Goal: Task Accomplishment & Management: Manage account settings

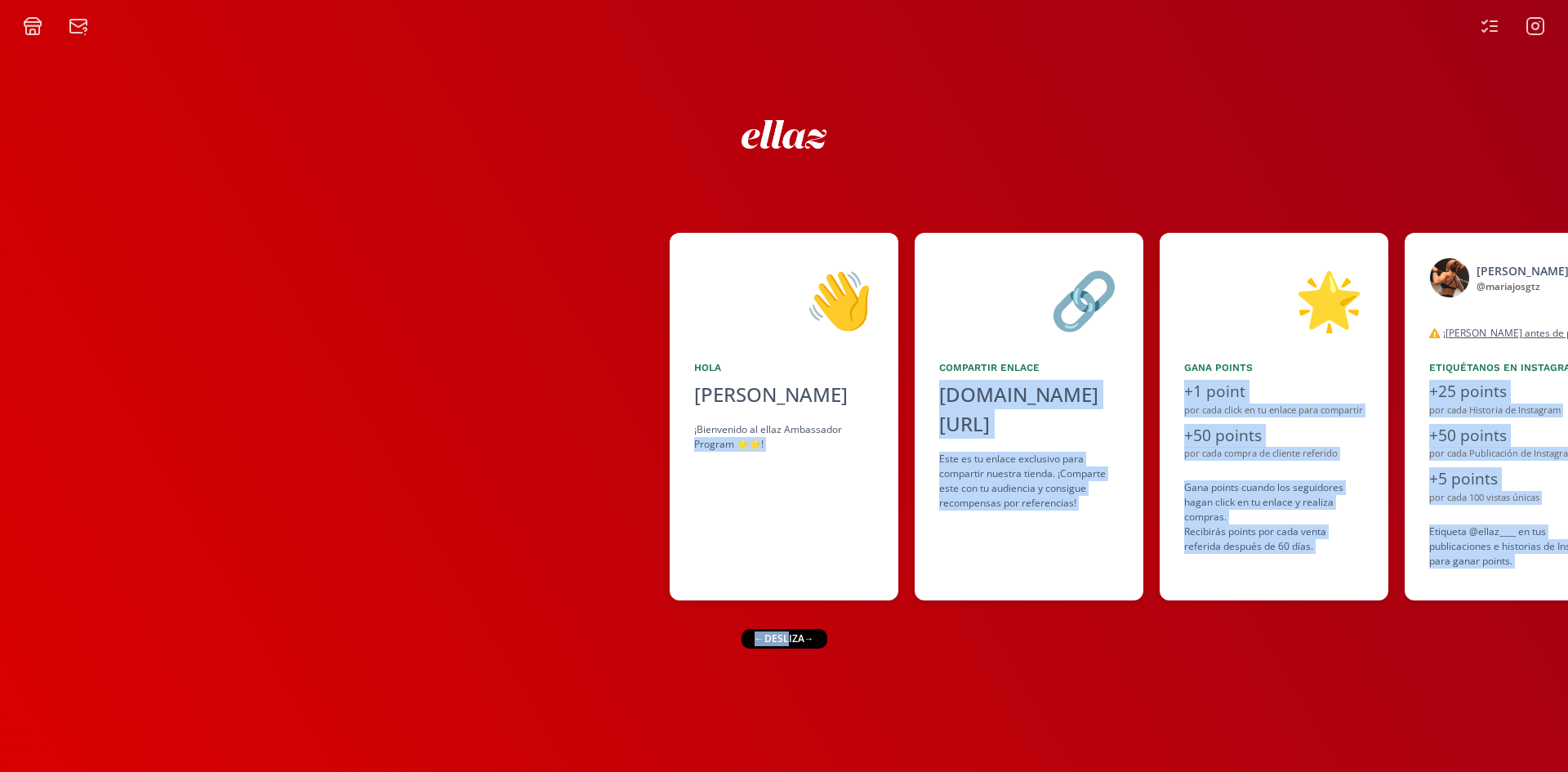
drag, startPoint x: 734, startPoint y: 643, endPoint x: 700, endPoint y: 643, distance: 34.0
click at [677, 647] on div "👋 [PERSON_NAME] ¡Bienvenido al ellaz Ambassador Program ⭐️⭐️! 🔗 Compartir Enlac…" at bounding box center [784, 403] width 1568 height 736
click at [1538, 26] on icon at bounding box center [1535, 26] width 7 height 7
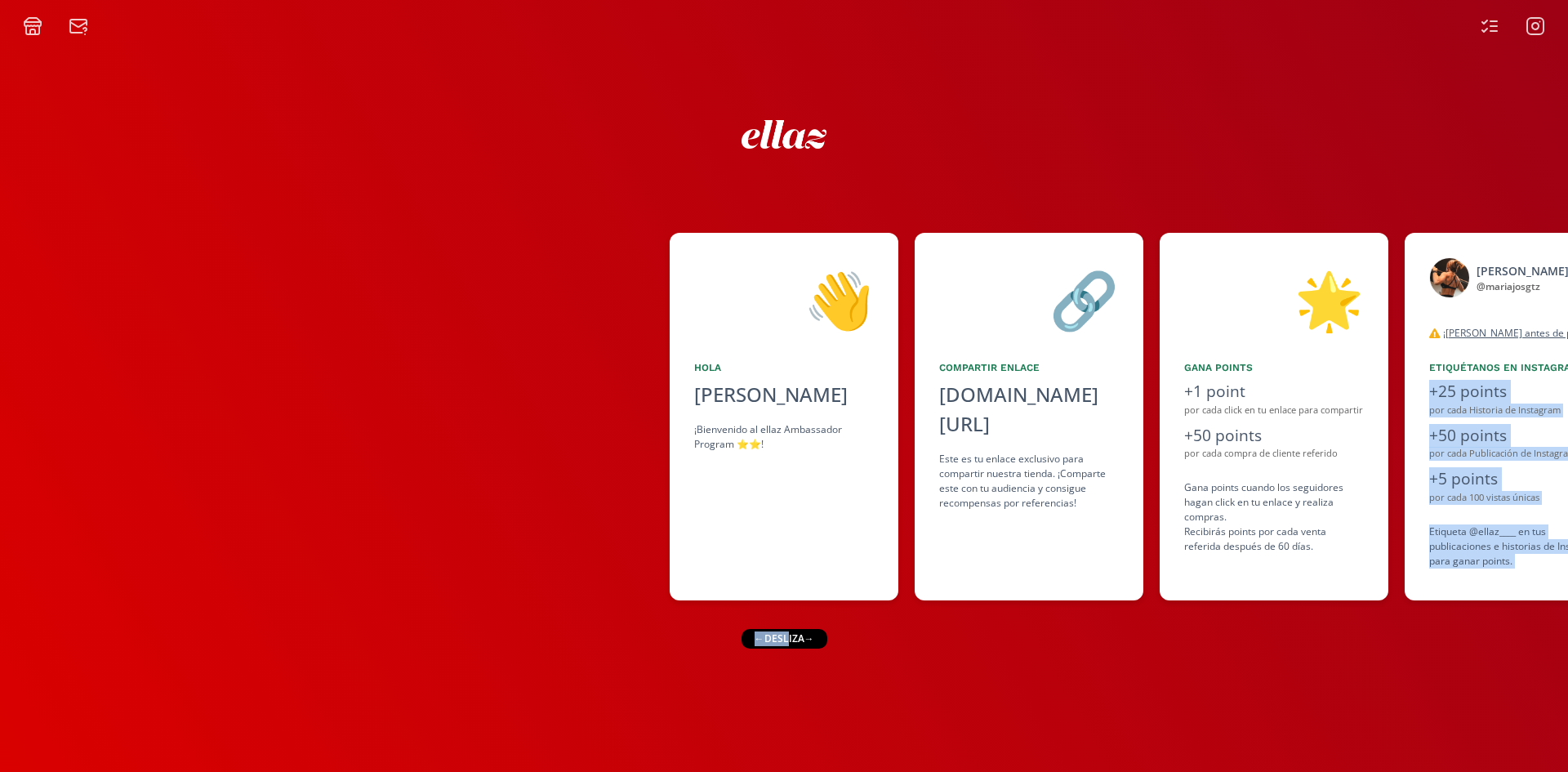
drag, startPoint x: 787, startPoint y: 638, endPoint x: 1341, endPoint y: 606, distance: 554.9
click at [1341, 606] on div "👋 [PERSON_NAME] ¡Bienvenido al ellaz Ambassador Program ⭐️⭐️! 🔗 Compartir Enlac…" at bounding box center [784, 403] width 1568 height 736
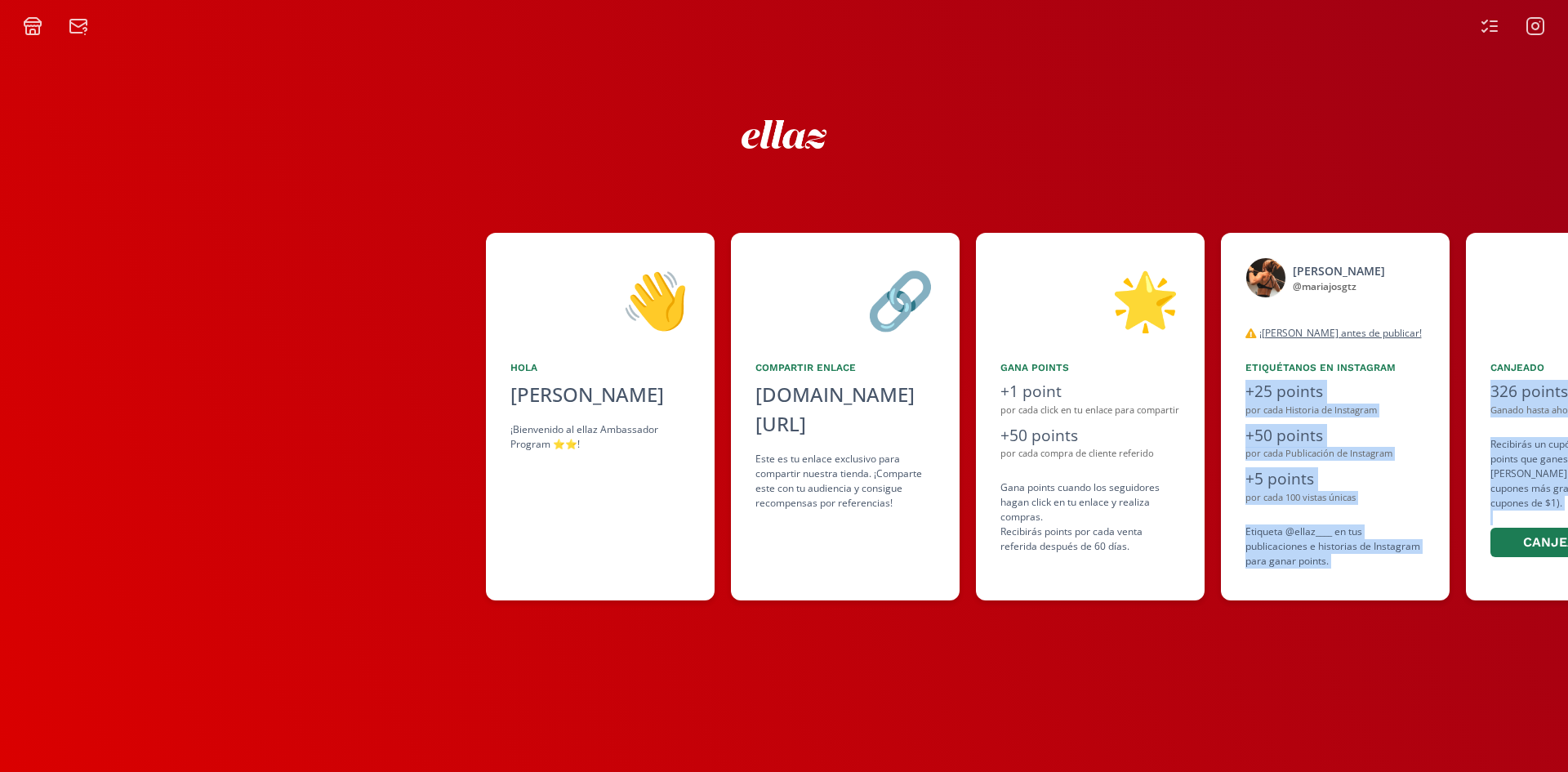
scroll to position [0, 996]
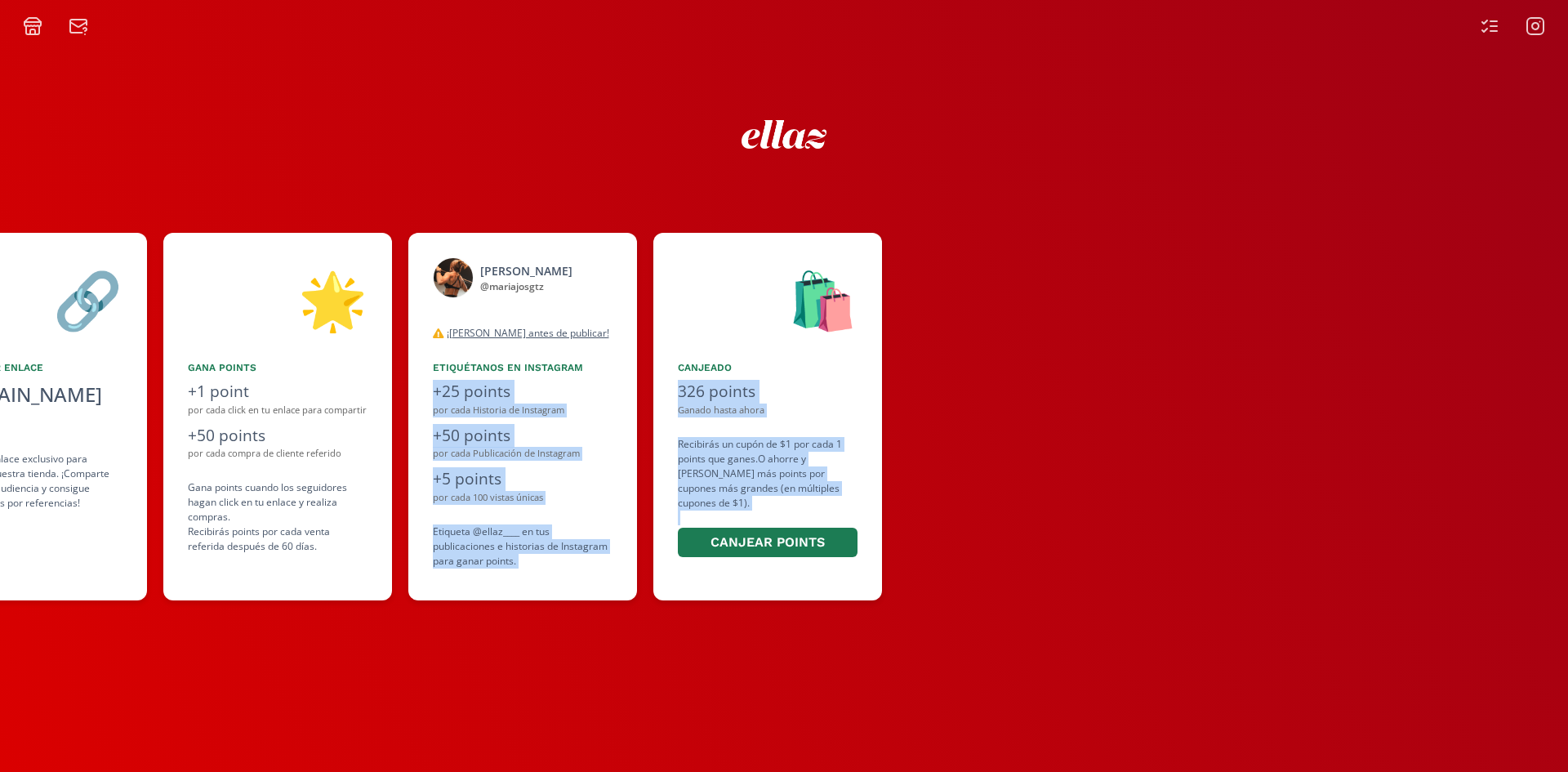
click at [1552, 29] on div at bounding box center [1513, 26] width 85 height 20
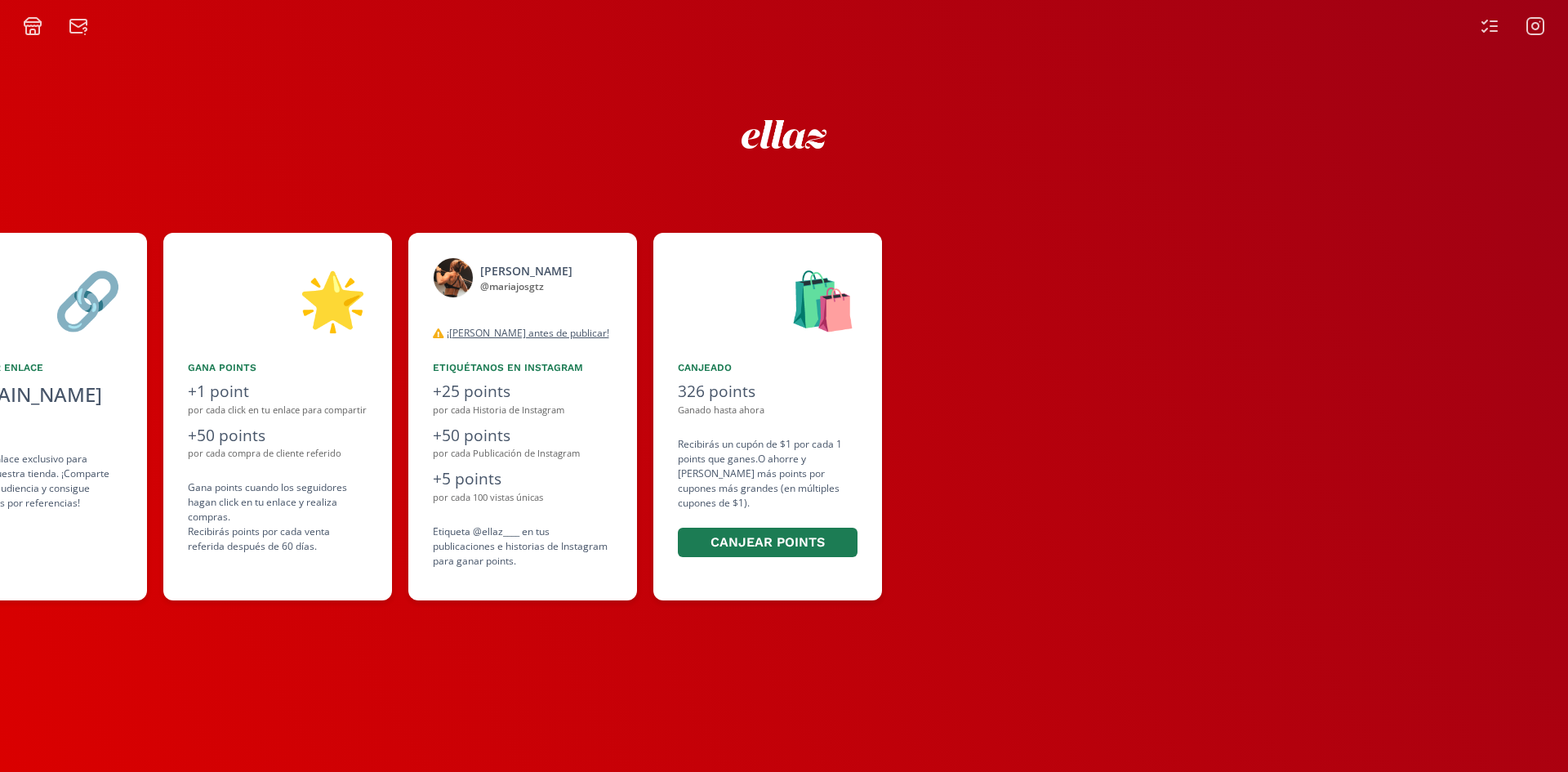
click at [1552, 29] on div at bounding box center [1513, 26] width 85 height 20
click at [1541, 28] on icon at bounding box center [1535, 26] width 20 height 20
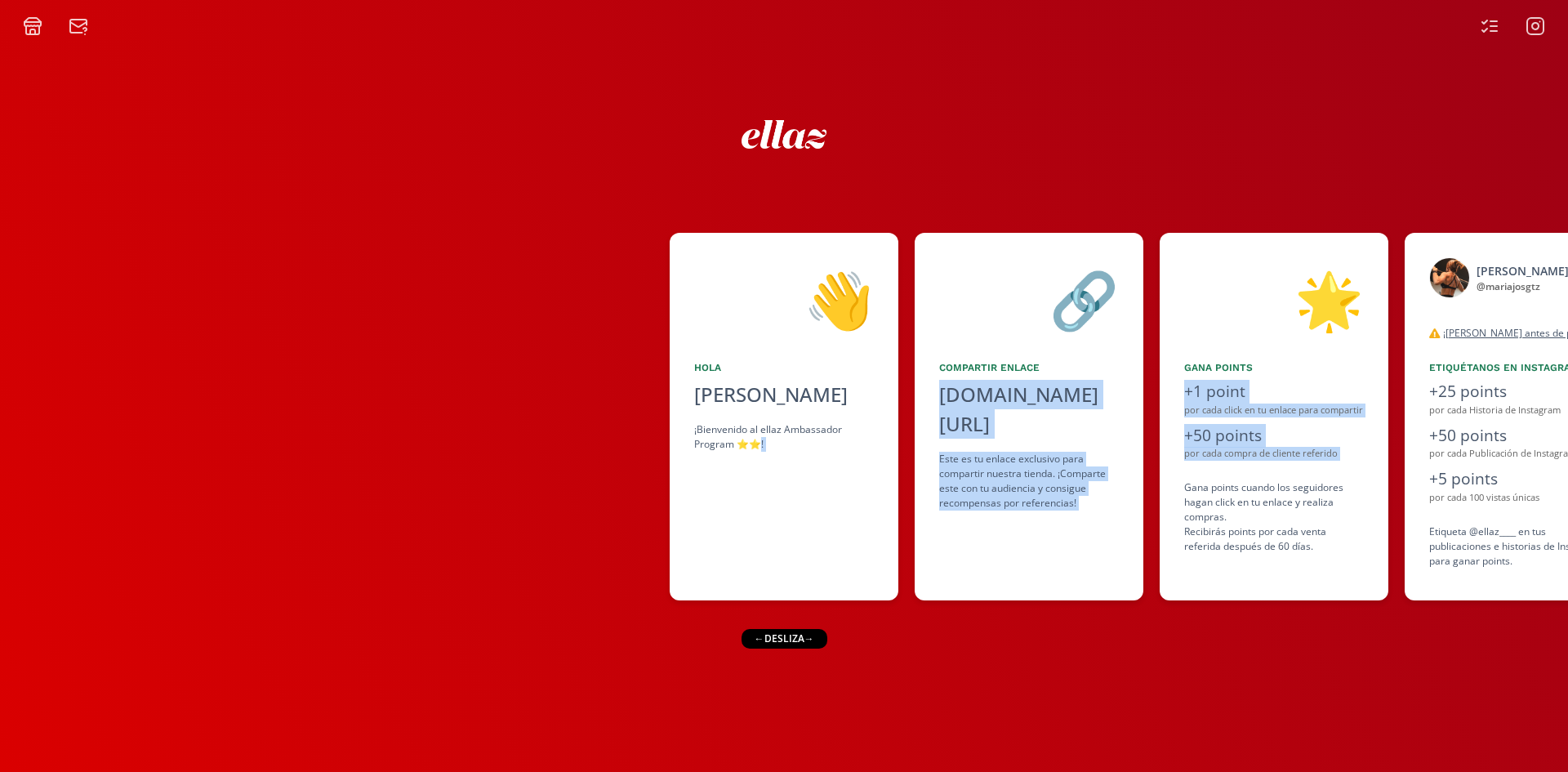
drag, startPoint x: 1150, startPoint y: 491, endPoint x: 758, endPoint y: 487, distance: 392.0
click at [758, 487] on div "👋 [PERSON_NAME] ¡Bienvenido al ellaz Ambassador Program ⭐️⭐️! 🔗 Compartir Enlac…" at bounding box center [784, 416] width 1568 height 384
click at [828, 566] on div "👋 Hola Maria Jose Gutierrez Ortiz ¡Bienvenido al ellaz Ambassador Program ⭐️⭐️!" at bounding box center [784, 416] width 229 height 368
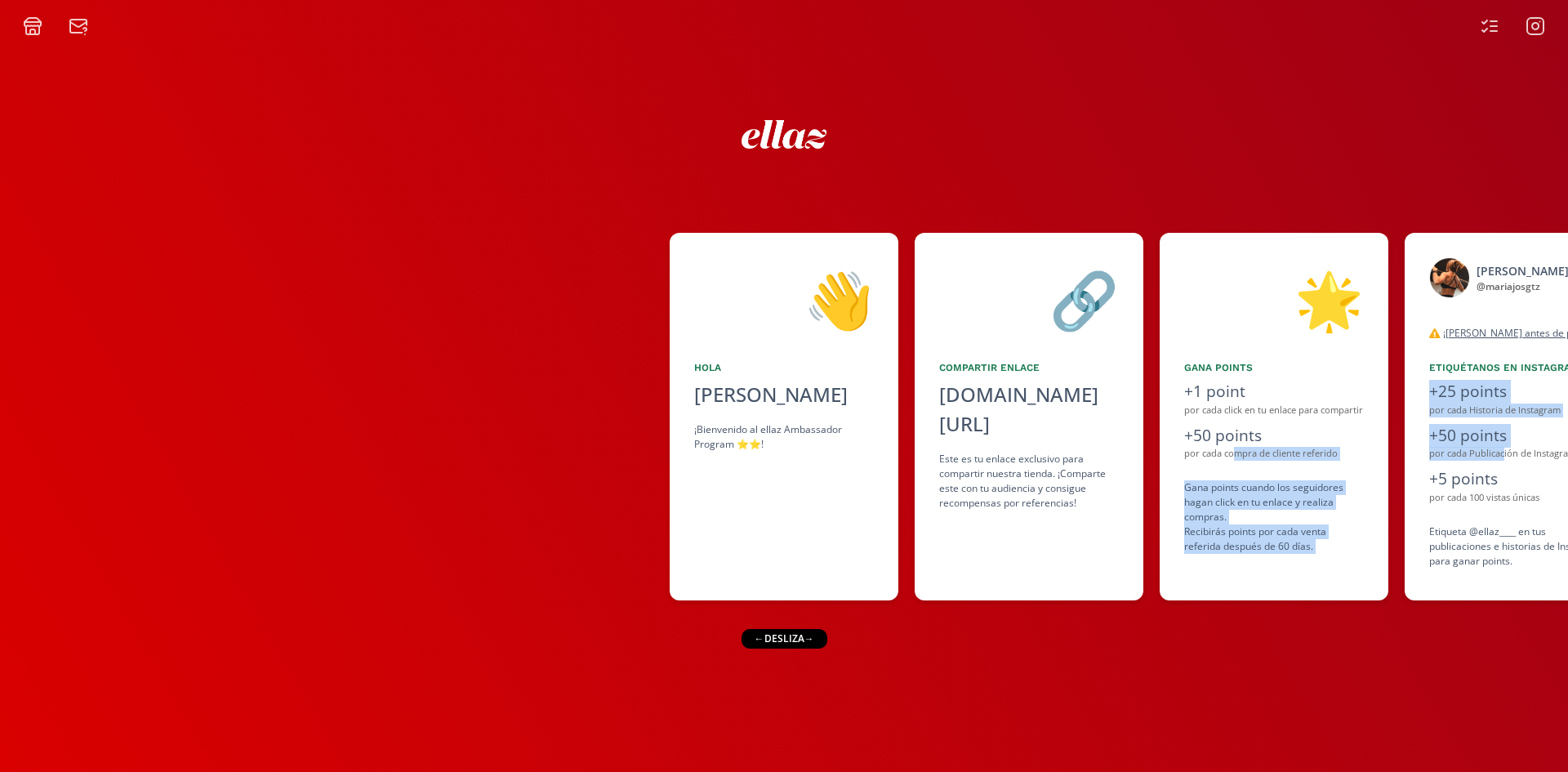
drag, startPoint x: 1498, startPoint y: 460, endPoint x: 1230, endPoint y: 465, distance: 268.0
click at [1230, 465] on div "👋 [PERSON_NAME] ¡Bienvenido al ellaz Ambassador Program ⭐️⭐️! 🔗 Compartir Enlac…" at bounding box center [784, 416] width 1568 height 384
click at [1305, 631] on div "👋 [PERSON_NAME] ¡Bienvenido al ellaz Ambassador Program ⭐️⭐️! 🔗 Compartir Enlac…" at bounding box center [784, 403] width 1568 height 736
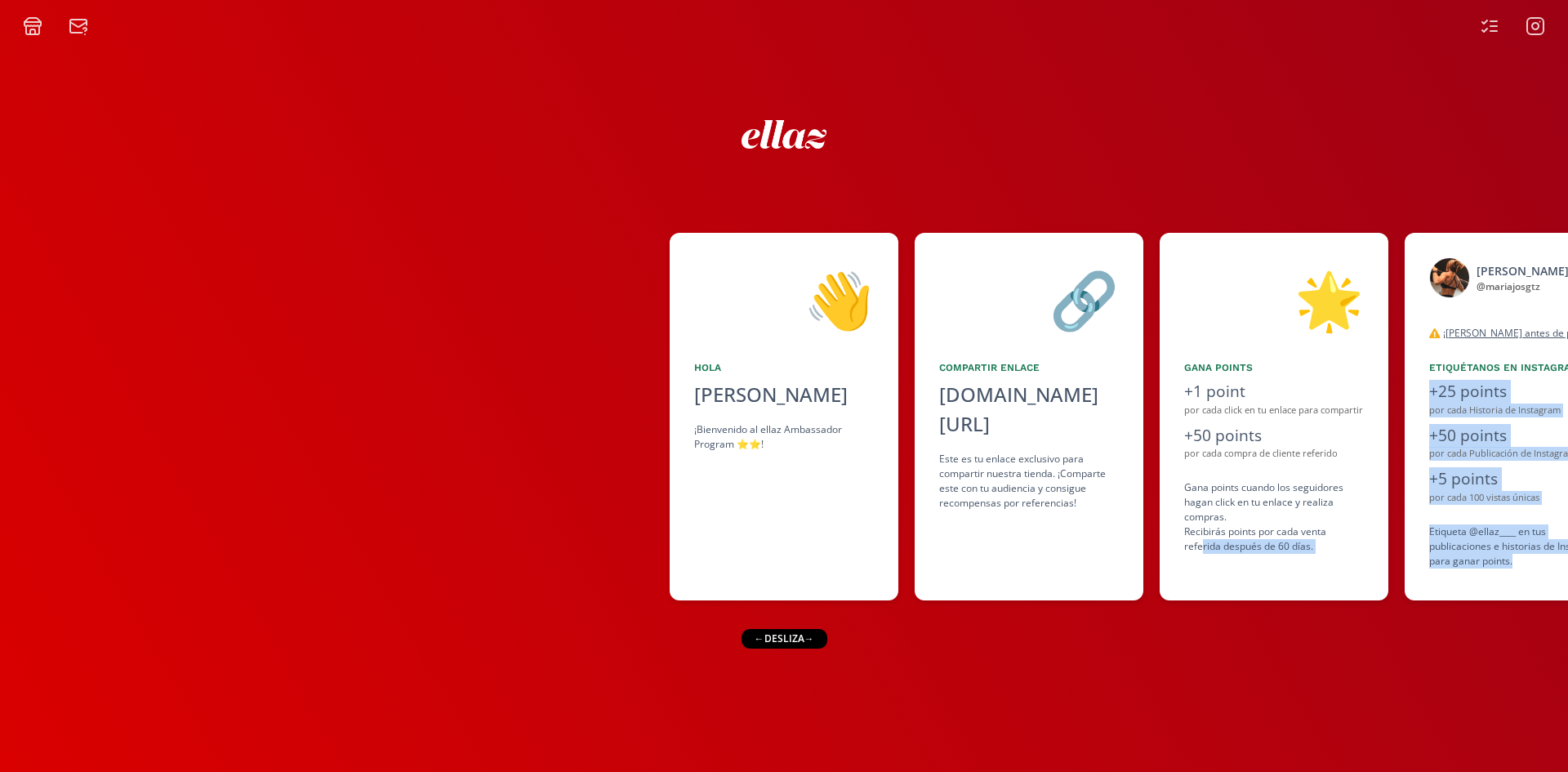
drag, startPoint x: 1321, startPoint y: 654, endPoint x: 1150, endPoint y: 637, distance: 171.8
click at [1202, 656] on div "👋 [PERSON_NAME] ¡Bienvenido al ellaz Ambassador Program ⭐️⭐️! 🔗 Compartir Enlac…" at bounding box center [784, 403] width 1568 height 736
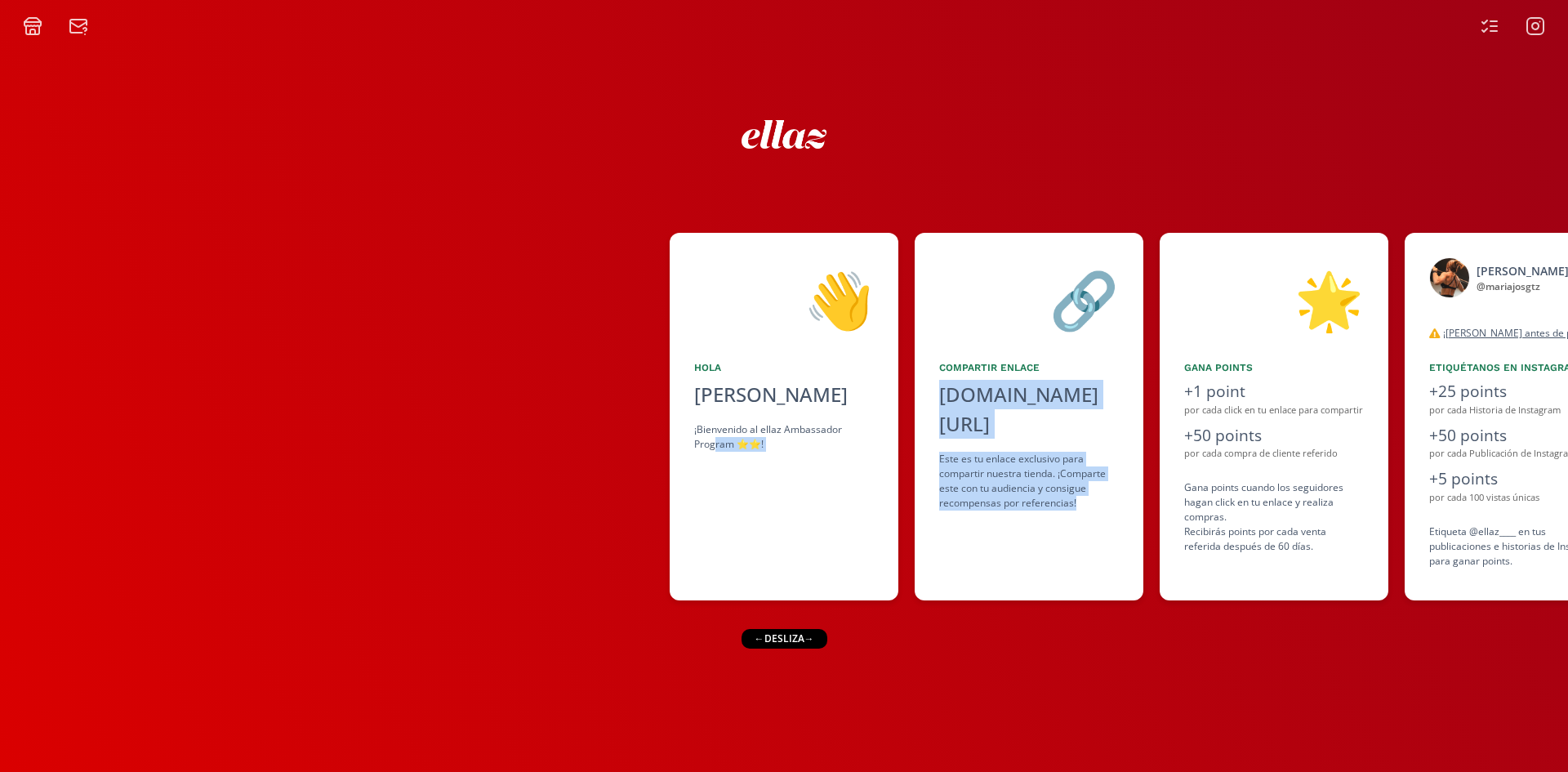
drag, startPoint x: 1144, startPoint y: 583, endPoint x: 784, endPoint y: 561, distance: 360.7
click at [716, 564] on div "👋 [PERSON_NAME] ¡Bienvenido al ellaz Ambassador Program ⭐️⭐️! 🔗 Compartir Enlac…" at bounding box center [784, 416] width 1568 height 384
drag, startPoint x: 814, startPoint y: 635, endPoint x: 1193, endPoint y: 618, distance: 379.4
click at [1191, 618] on div "👋 [PERSON_NAME] ¡Bienvenido al ellaz Ambassador Program ⭐️⭐️! 🔗 Compartir Enlac…" at bounding box center [784, 403] width 1568 height 736
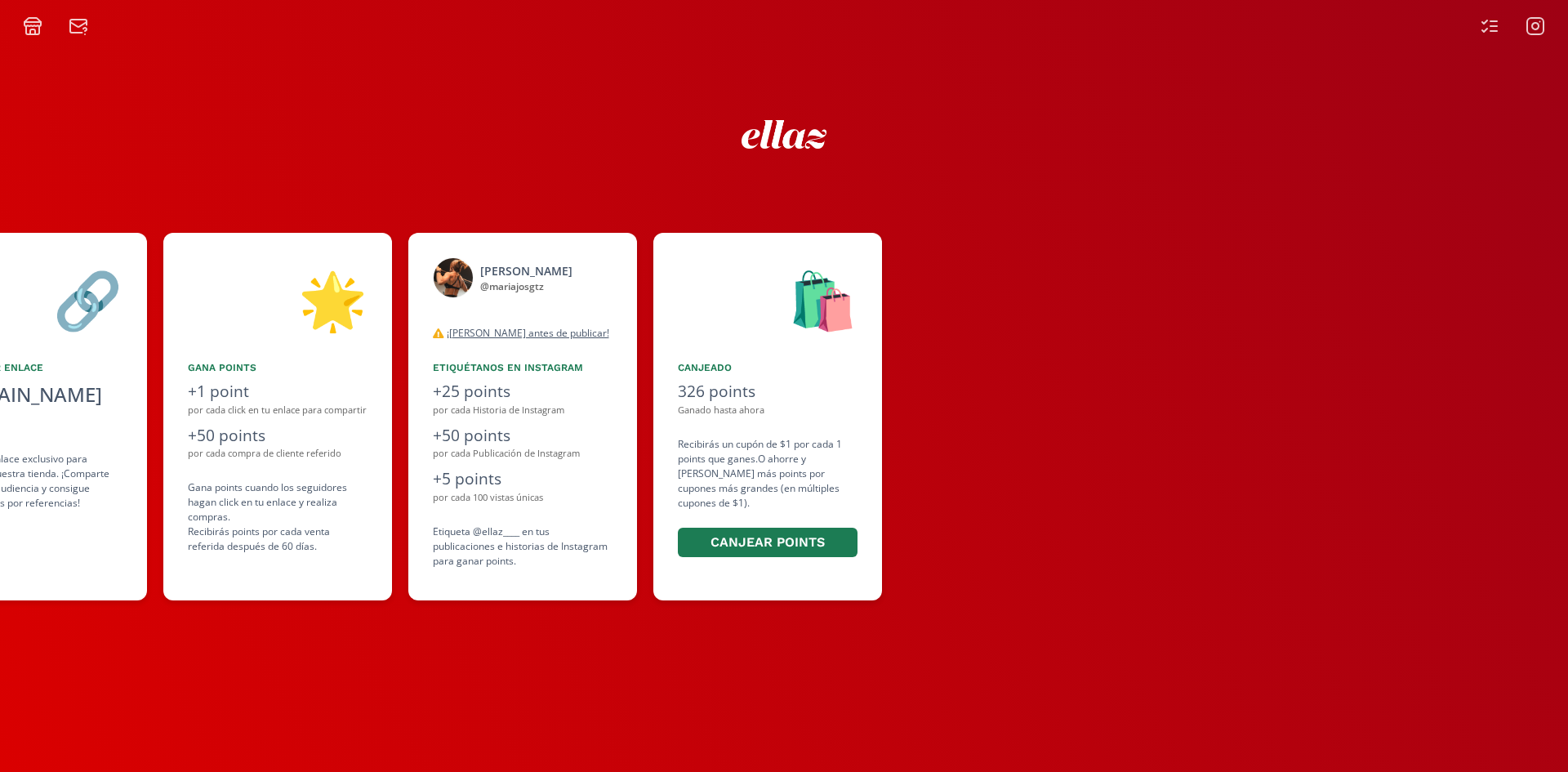
click at [533, 155] on div at bounding box center [784, 130] width 980 height 66
click at [1490, 34] on icon at bounding box center [1490, 26] width 20 height 20
